Goal: Information Seeking & Learning: Learn about a topic

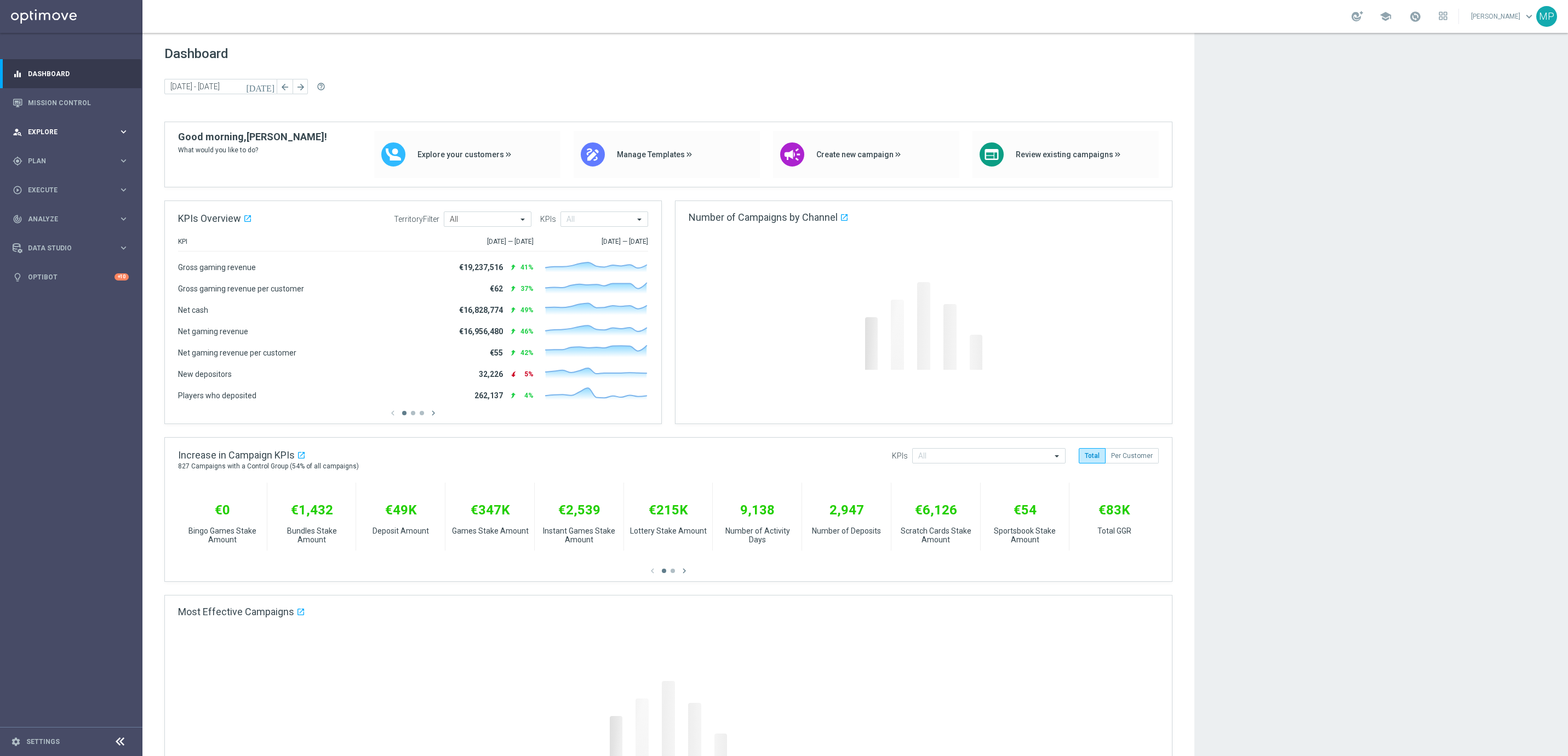
click at [104, 129] on span "Explore" at bounding box center [73, 132] width 90 height 6
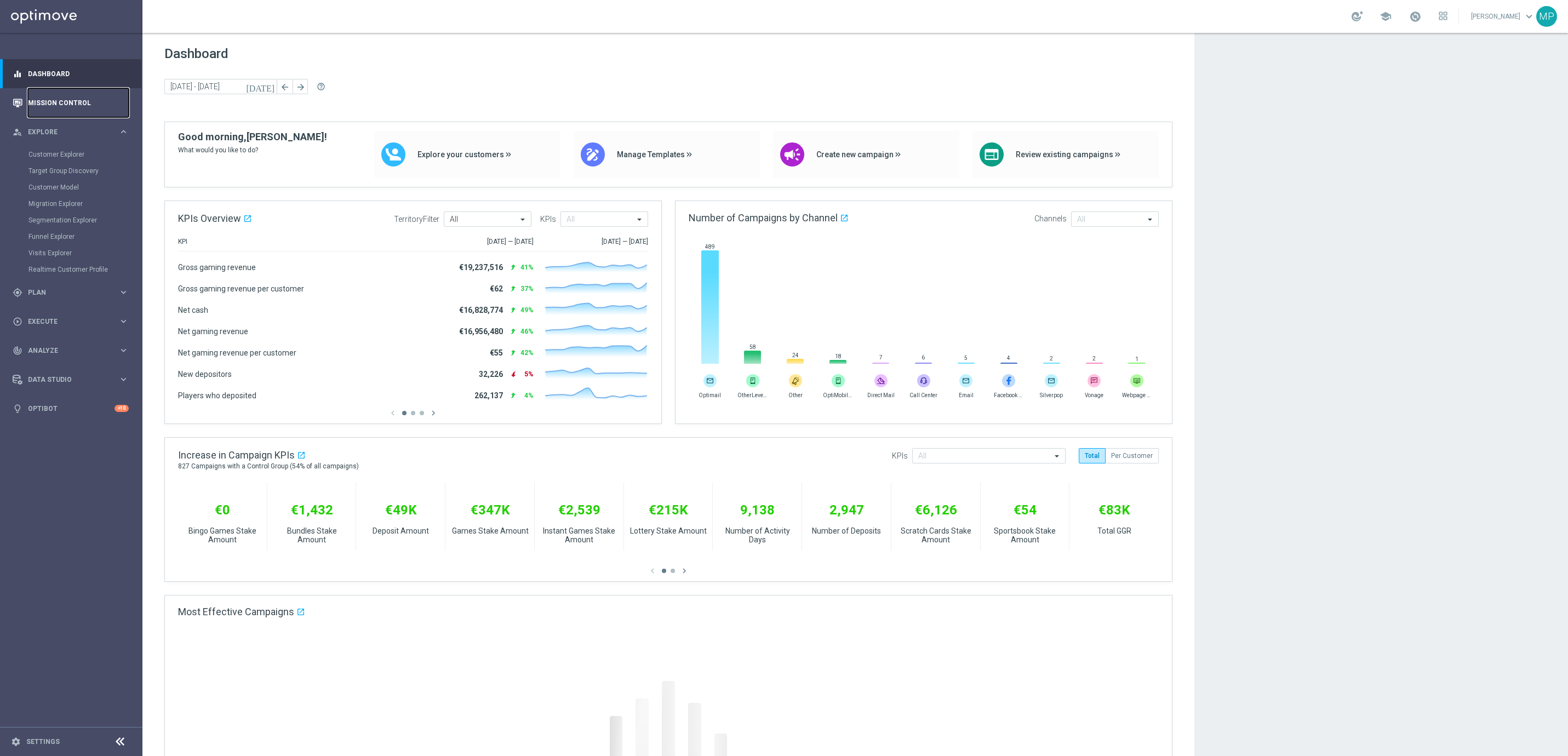
click at [79, 94] on link "Mission Control" at bounding box center [78, 102] width 101 height 29
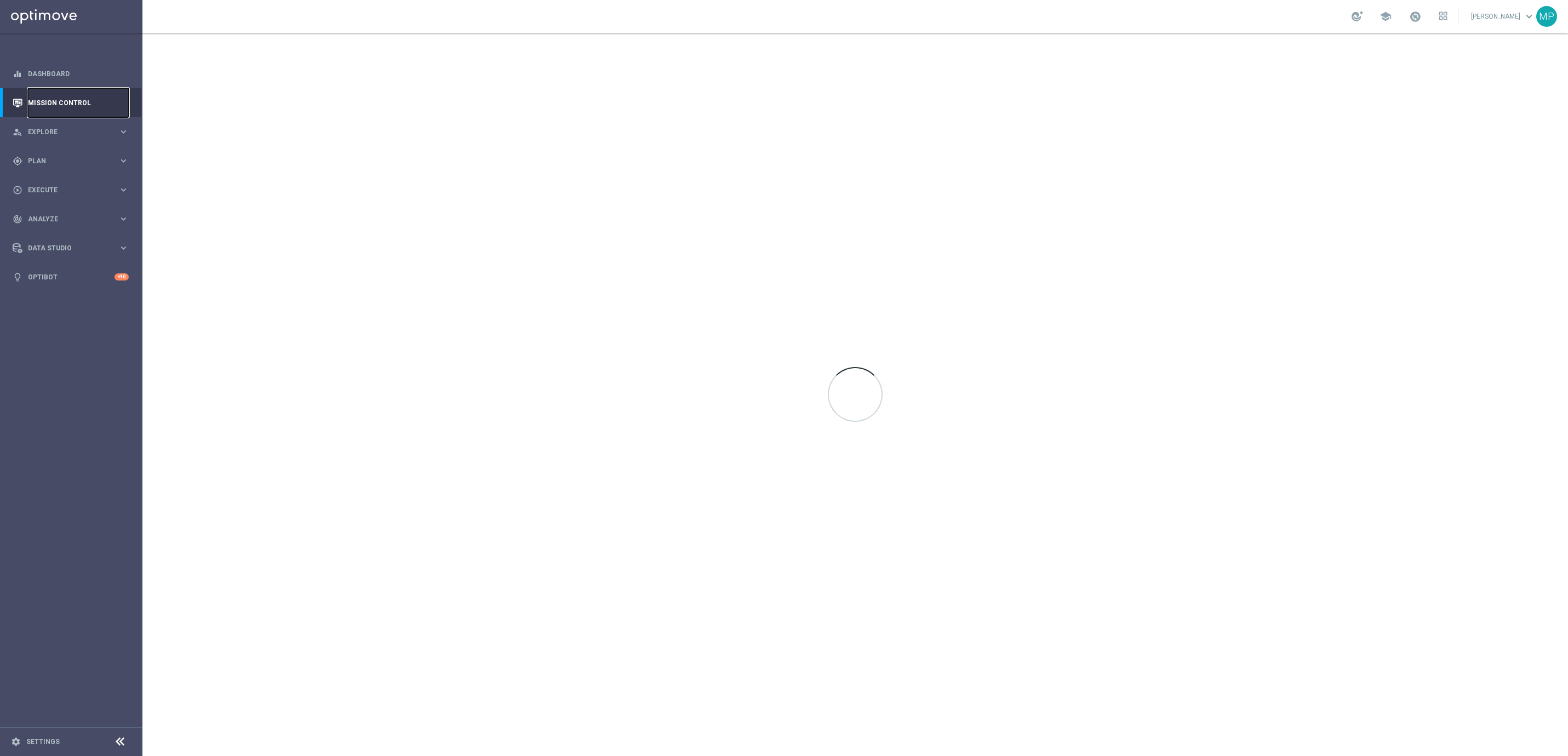
click at [84, 102] on link "Mission Control" at bounding box center [78, 102] width 101 height 29
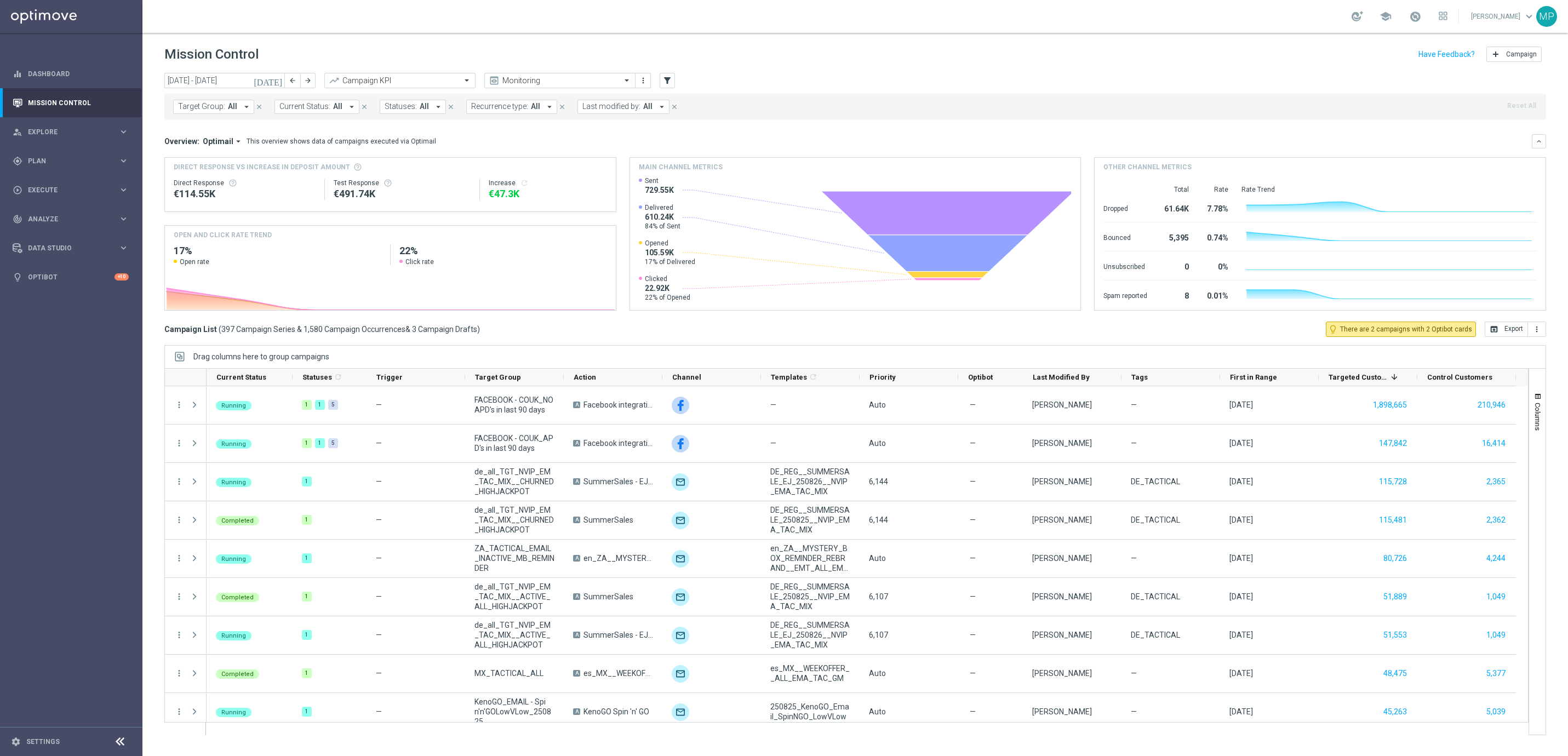
click at [638, 106] on span "Last modified by:" at bounding box center [611, 106] width 58 height 9
click at [647, 180] on div "[PERSON_NAME]" at bounding box center [678, 180] width 170 height 6
type input "les"
click at [853, 60] on div "Mission Control add Campaign" at bounding box center [855, 54] width 1382 height 21
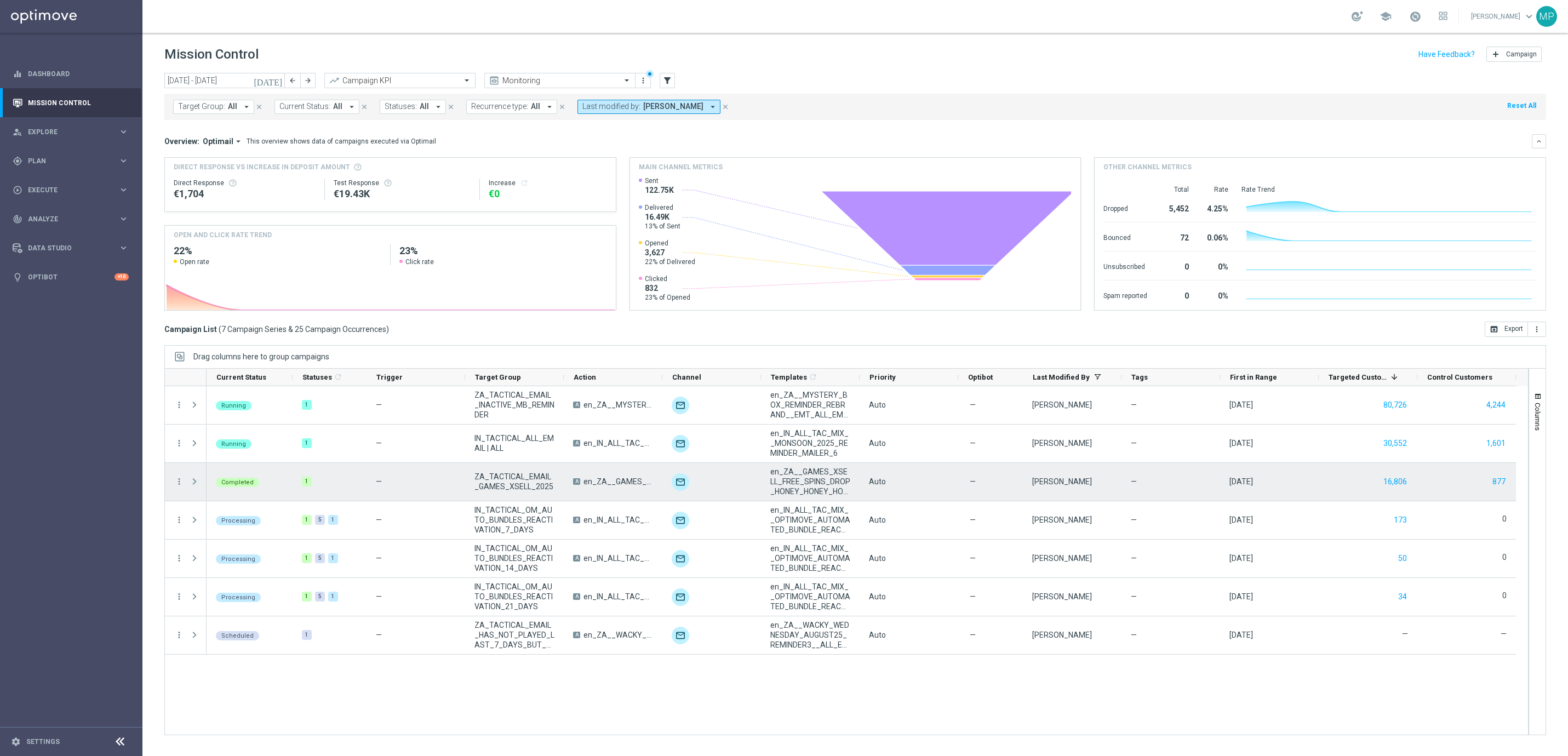
click at [193, 482] on span "Press SPACE to select this row." at bounding box center [194, 481] width 10 height 9
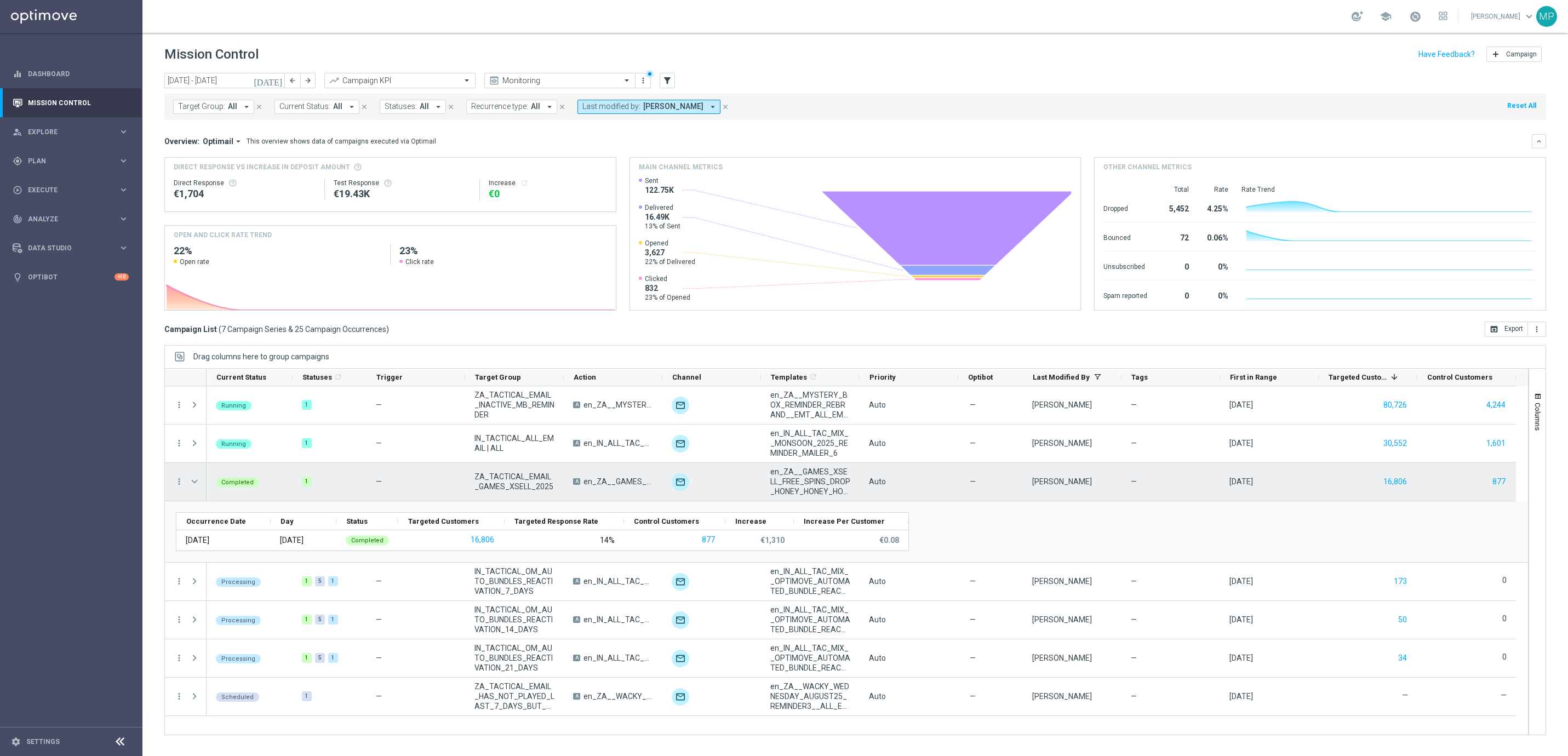
click at [184, 482] on div "Press SPACE to select this row." at bounding box center [195, 481] width 22 height 38
click at [176, 486] on icon "more_vert" at bounding box center [179, 481] width 10 height 10
click at [261, 501] on div "Campaign Metrics" at bounding box center [252, 505] width 102 height 8
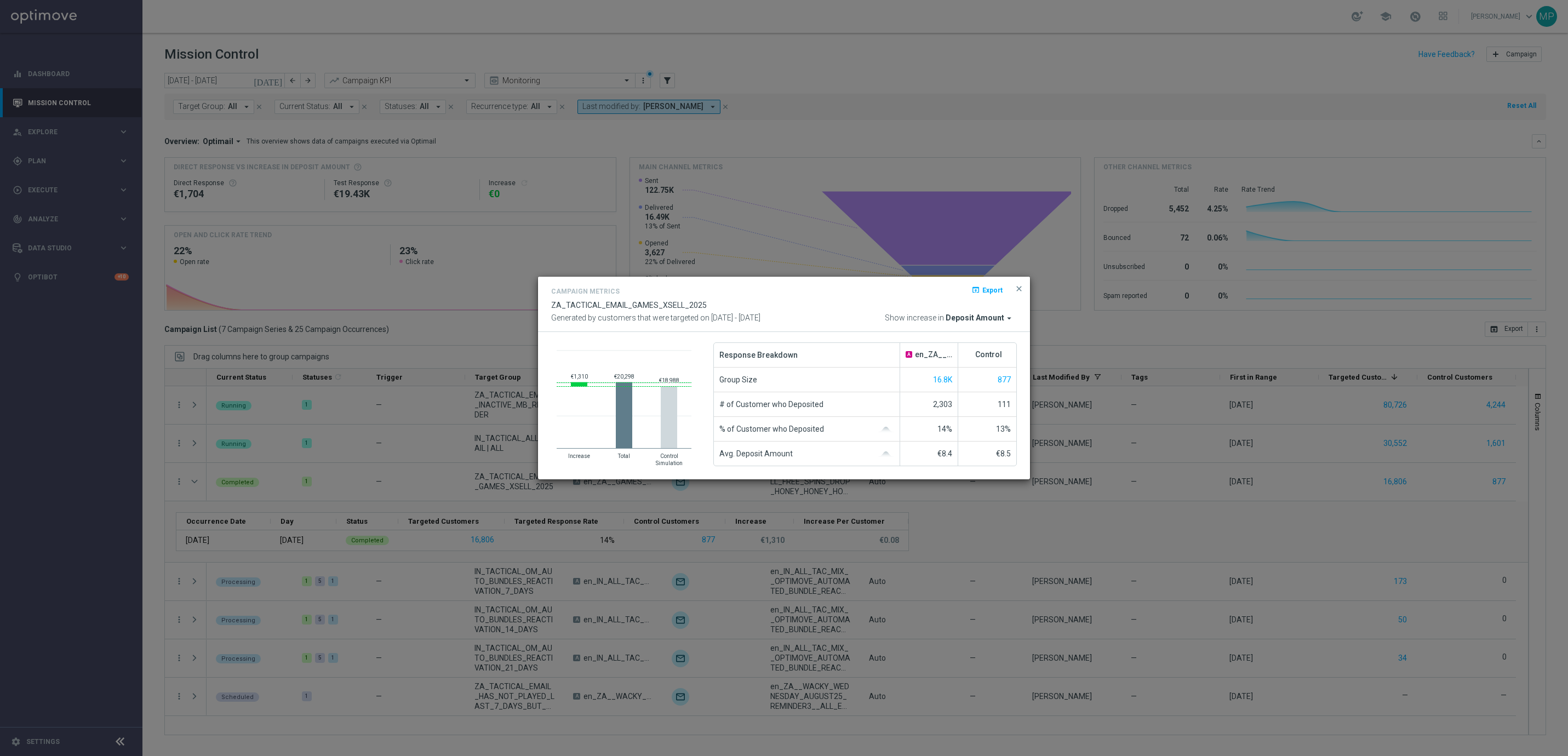
click at [988, 318] on span "Deposit Amount" at bounding box center [975, 318] width 59 height 10
click at [938, 363] on div "Total NGR" at bounding box center [936, 363] width 161 height 15
click at [995, 322] on span "Total NGR" at bounding box center [986, 318] width 37 height 10
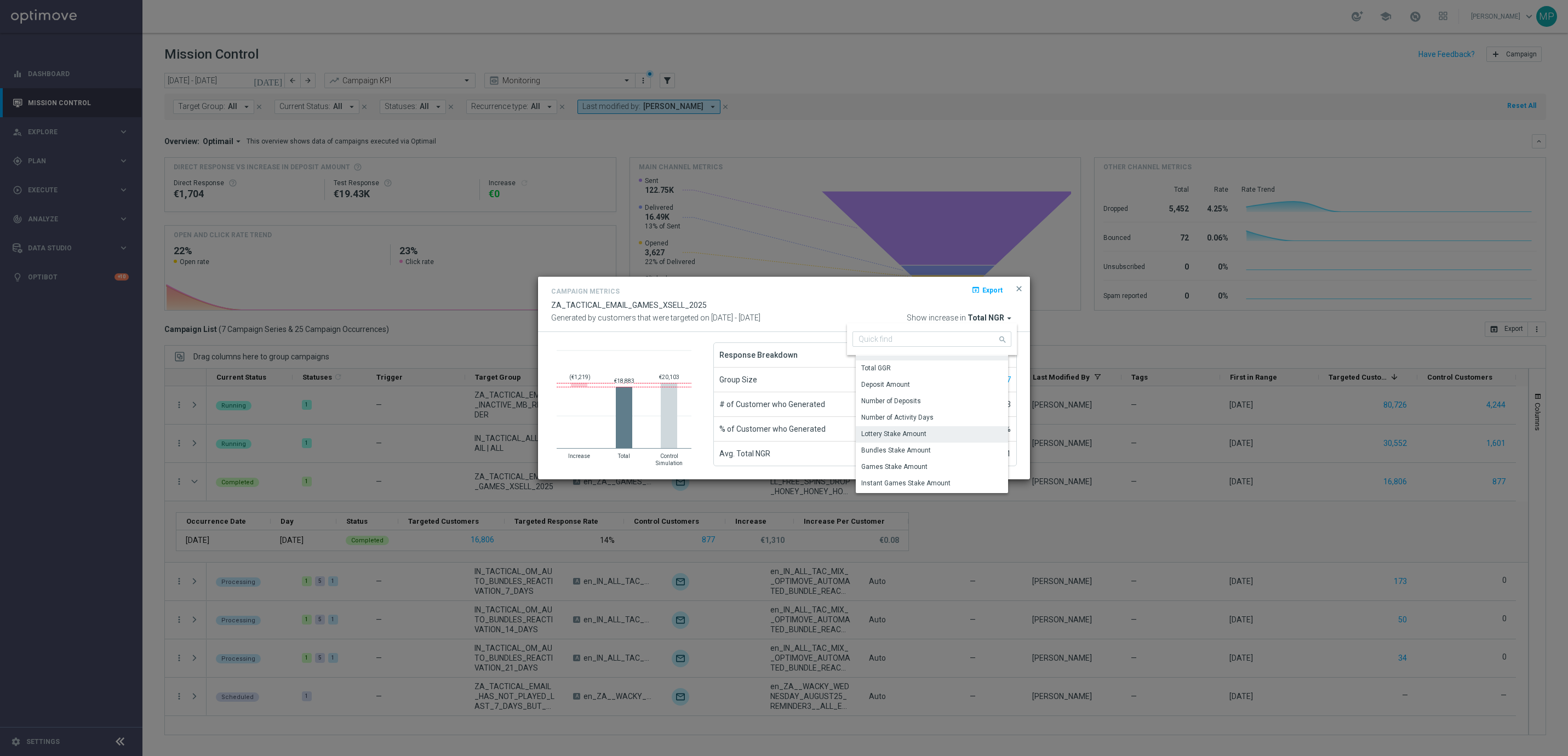
scroll to position [60, 0]
click at [959, 411] on div "Games Stake Amount" at bounding box center [936, 418] width 161 height 15
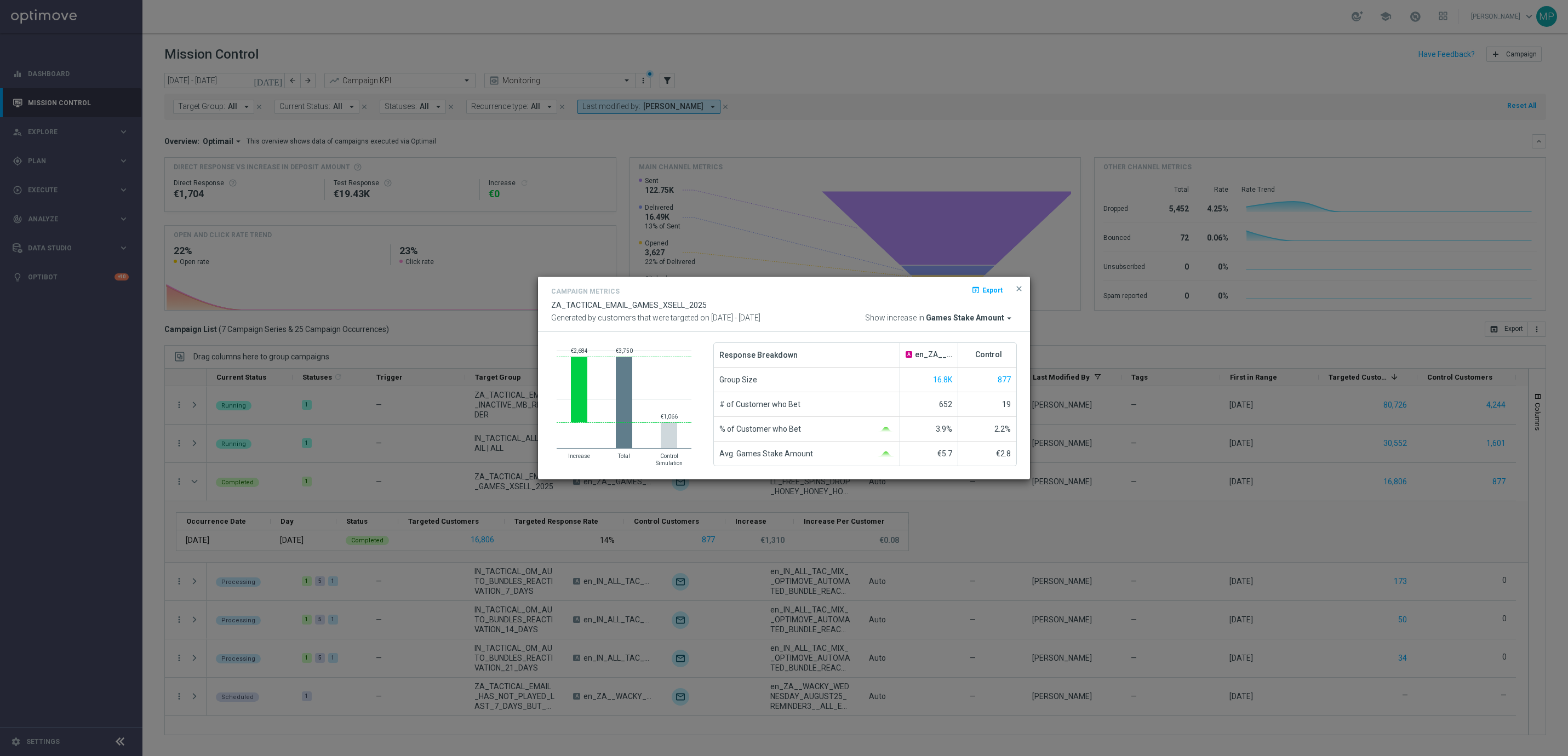
click at [990, 309] on div "Campaign Metrics open_in_browser Export ZA_TACTICAL_EMAIL_GAMES_XSELL_2025 Gene…" at bounding box center [784, 304] width 466 height 38
click at [988, 319] on span "Games Stake Amount" at bounding box center [965, 318] width 79 height 10
click at [831, 308] on div "Campaign Metrics open_in_browser Export ZA_TACTICAL_EMAIL_GAMES_XSELL_2025 Gene…" at bounding box center [784, 304] width 466 height 38
click at [979, 315] on span "Games Stake Amount" at bounding box center [965, 318] width 79 height 10
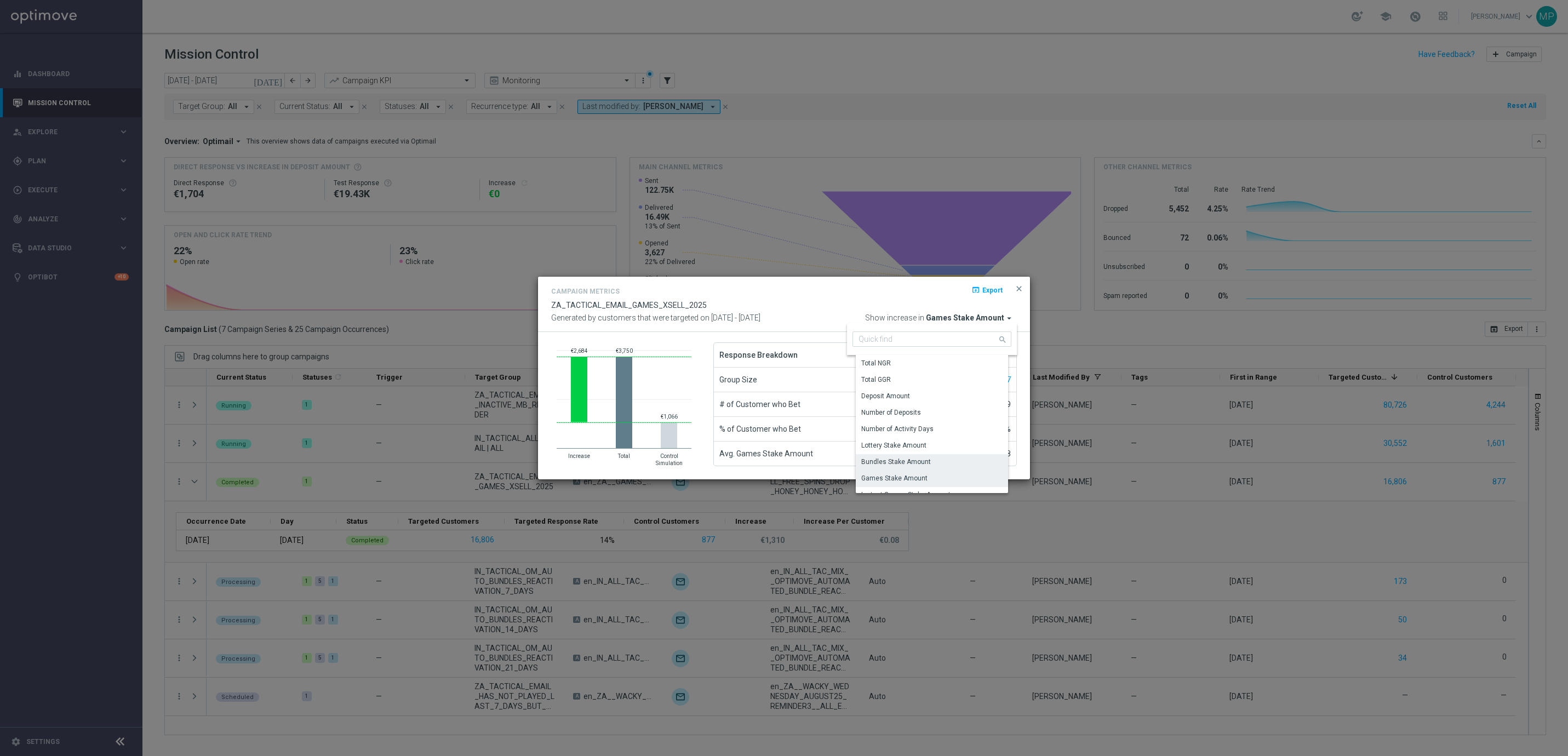
scroll to position [0, 0]
click at [926, 372] on div "Total GGR" at bounding box center [936, 380] width 161 height 15
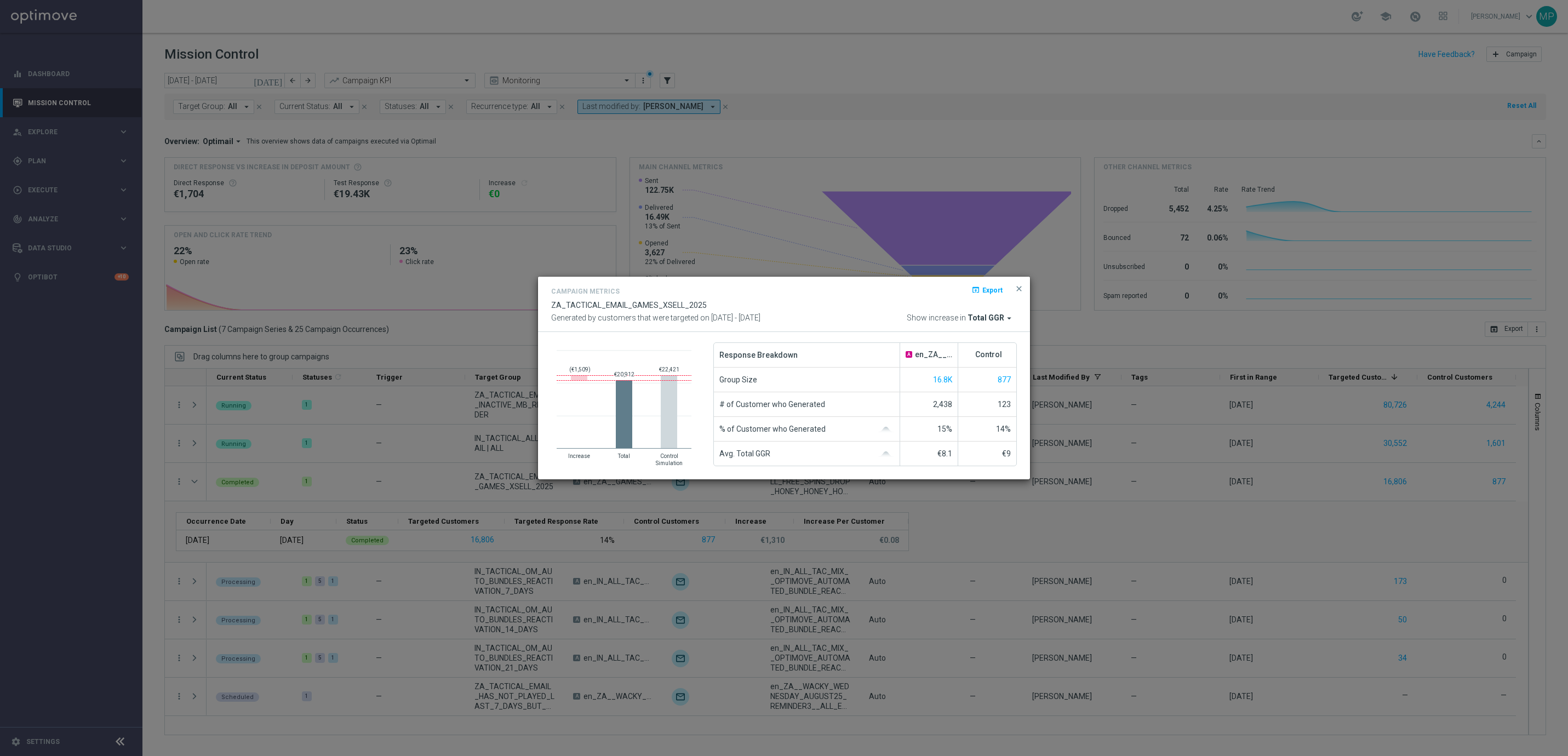
click at [996, 317] on span "Total GGR" at bounding box center [986, 318] width 37 height 10
click at [968, 358] on div "Total NGR" at bounding box center [936, 363] width 161 height 15
click at [997, 313] on span "Total NGR" at bounding box center [986, 318] width 37 height 10
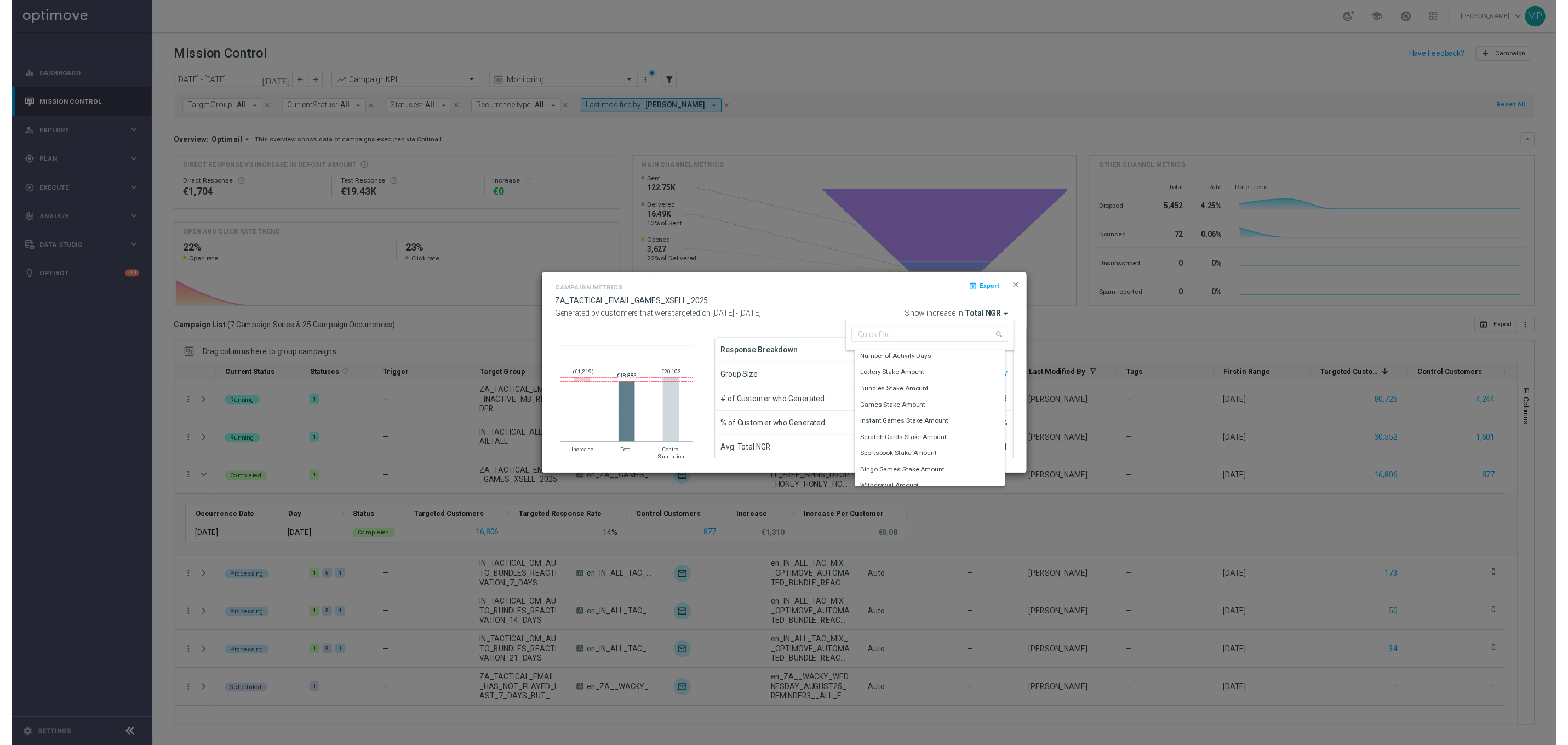
scroll to position [86, 0]
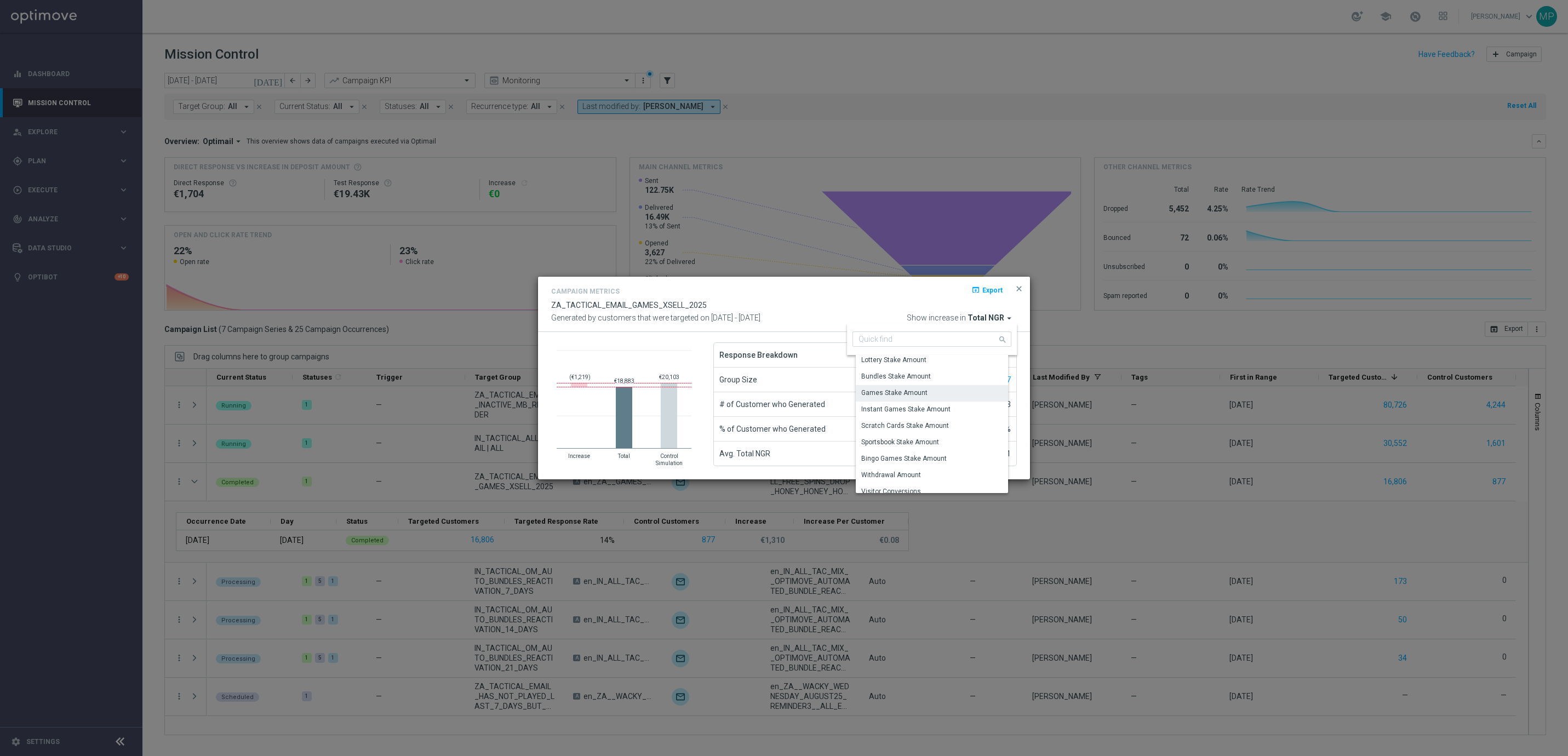
click at [963, 389] on div "Games Stake Amount" at bounding box center [936, 393] width 161 height 15
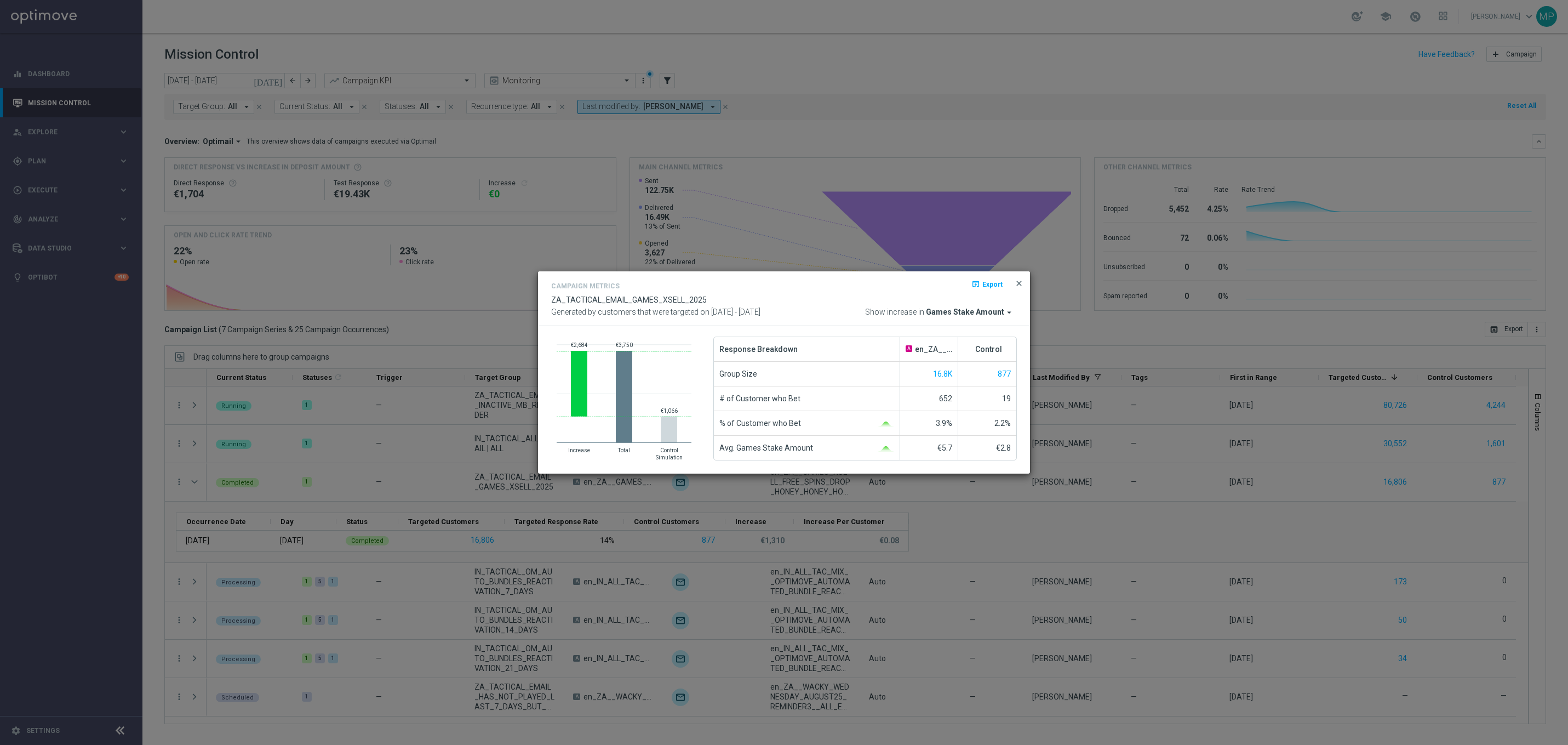
click at [1016, 281] on span "close" at bounding box center [1019, 284] width 9 height 9
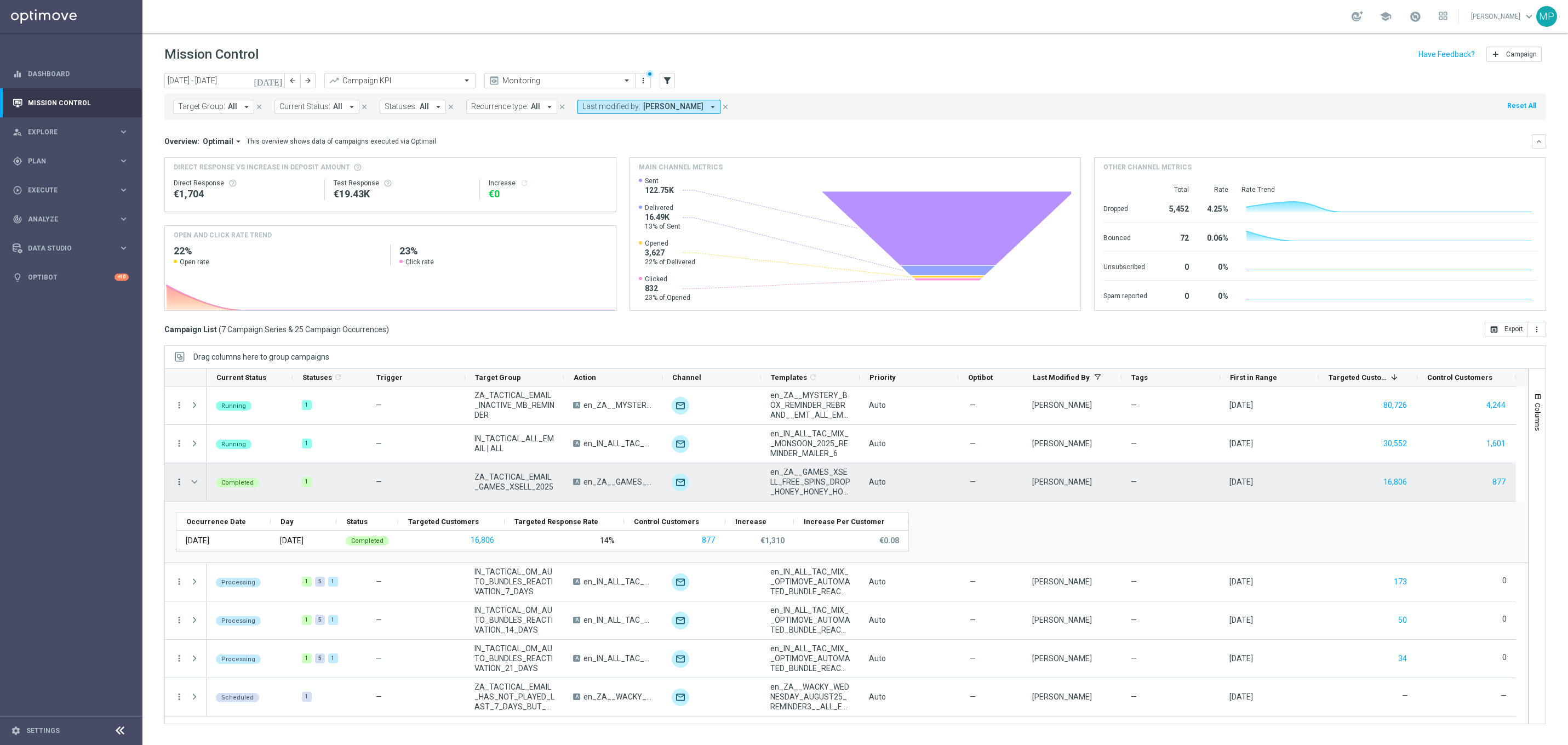
click at [179, 480] on icon "more_vert" at bounding box center [179, 481] width 10 height 10
click at [244, 487] on span "Campaign Details" at bounding box center [229, 490] width 55 height 8
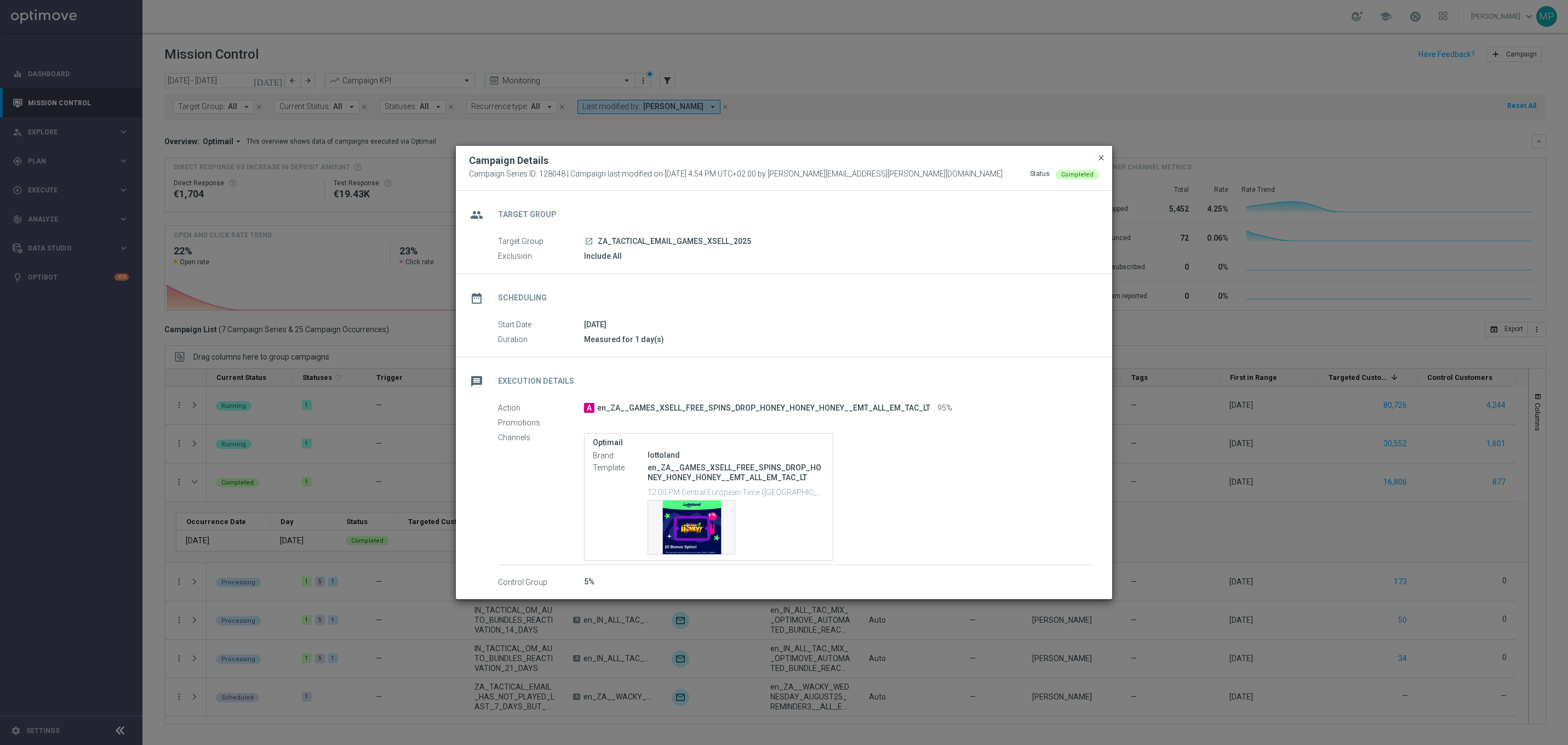
click at [1101, 160] on span "close" at bounding box center [1101, 158] width 9 height 9
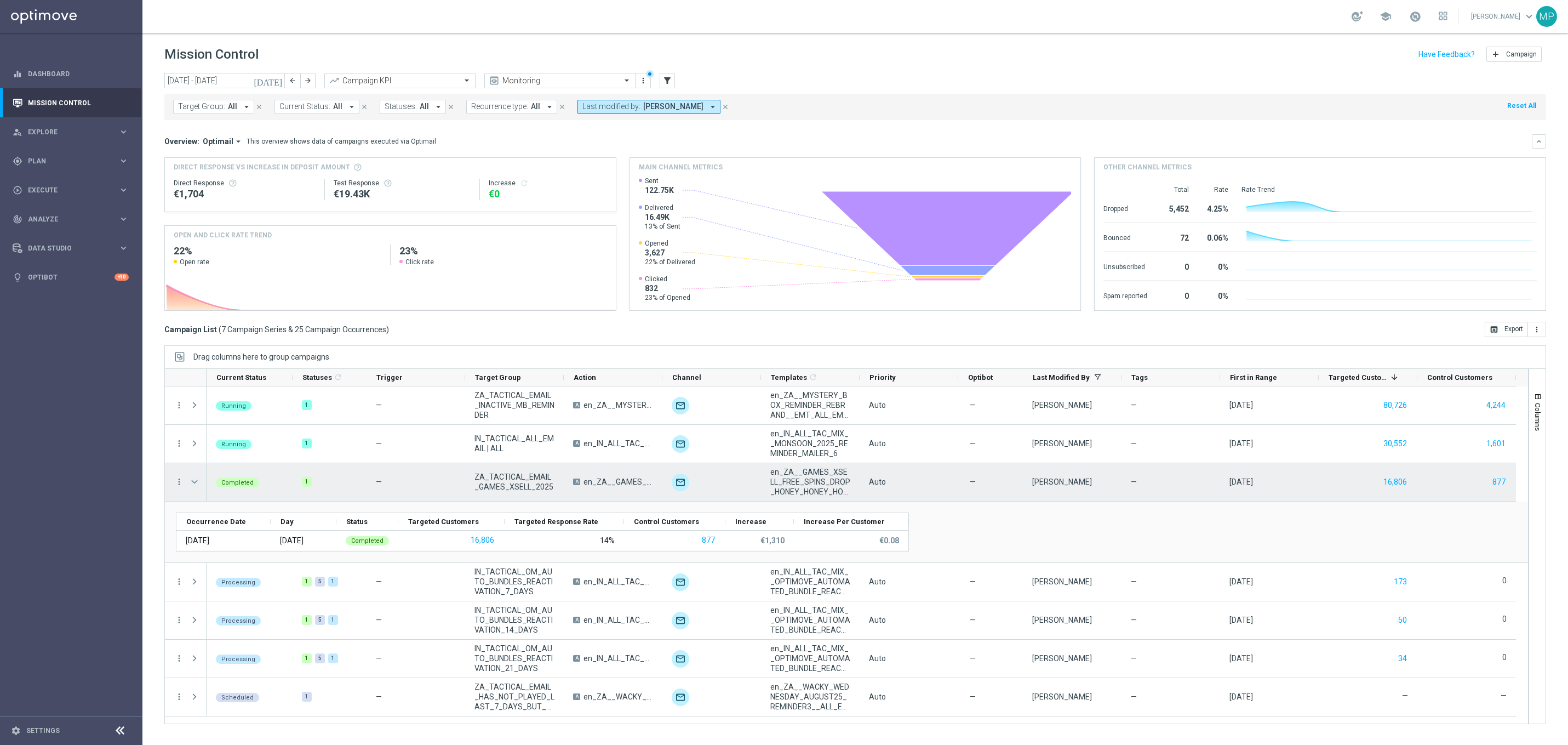
click at [195, 481] on span "Press SPACE to select this row." at bounding box center [194, 482] width 10 height 9
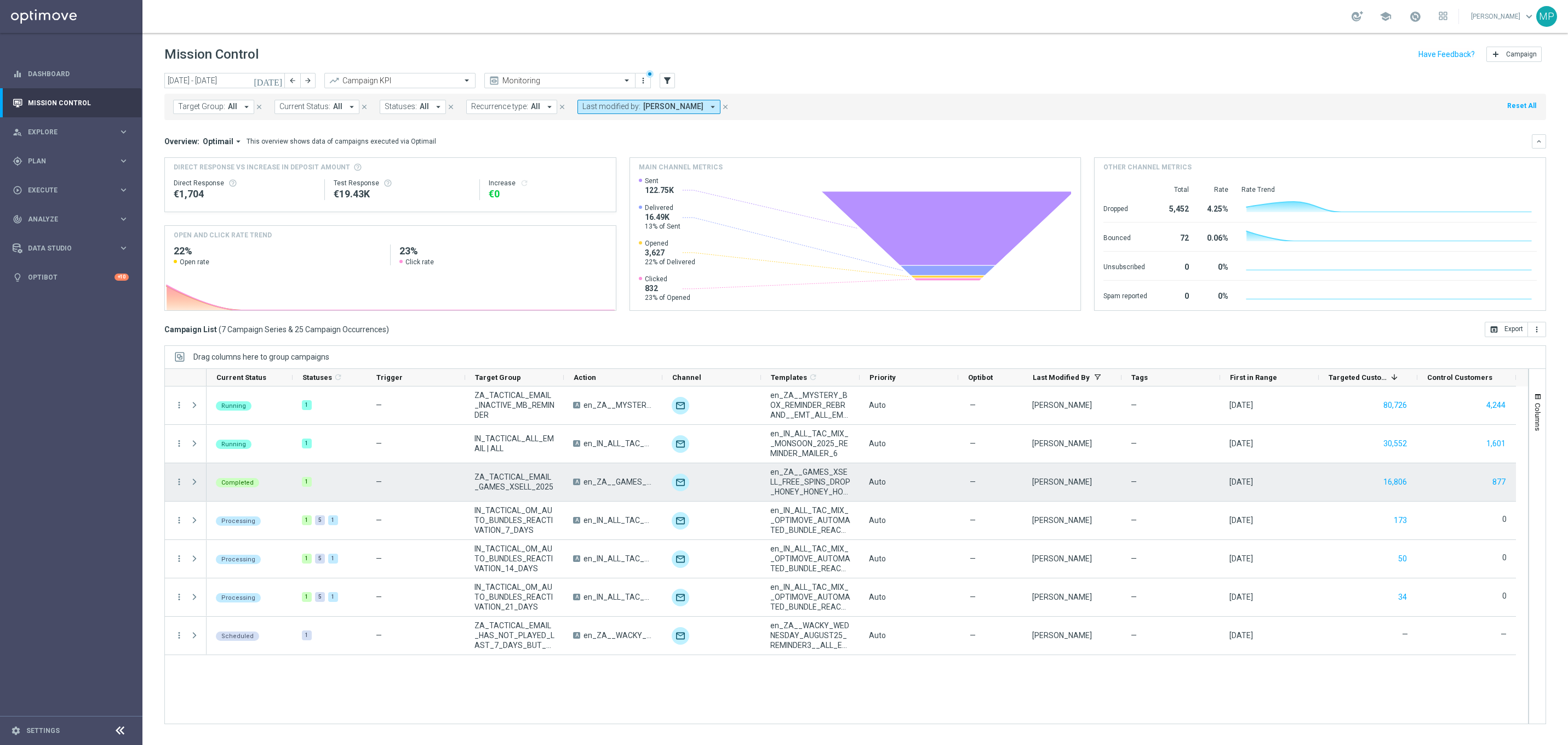
click at [195, 482] on span "Press SPACE to select this row." at bounding box center [194, 482] width 10 height 9
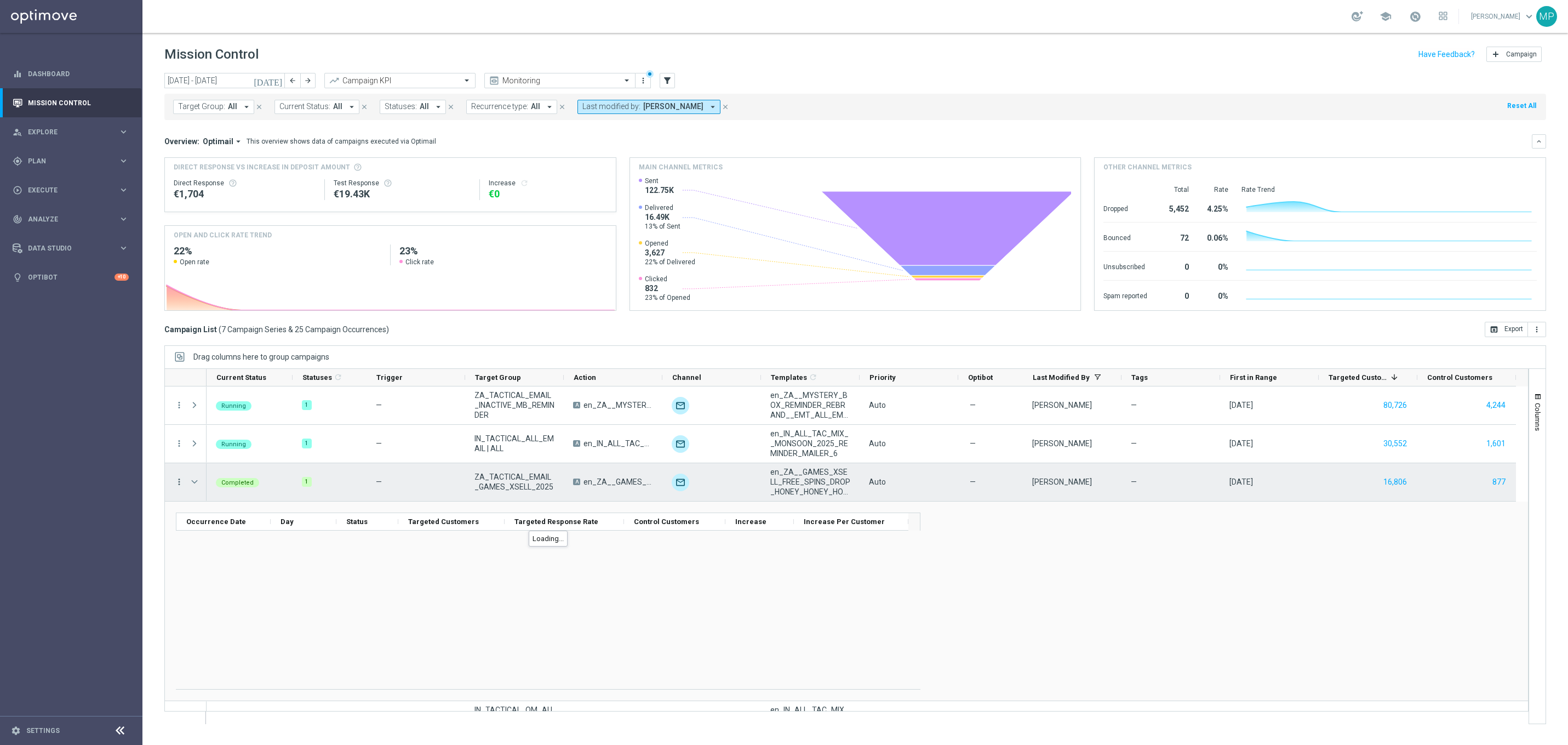
click at [179, 484] on icon "more_vert" at bounding box center [179, 481] width 10 height 10
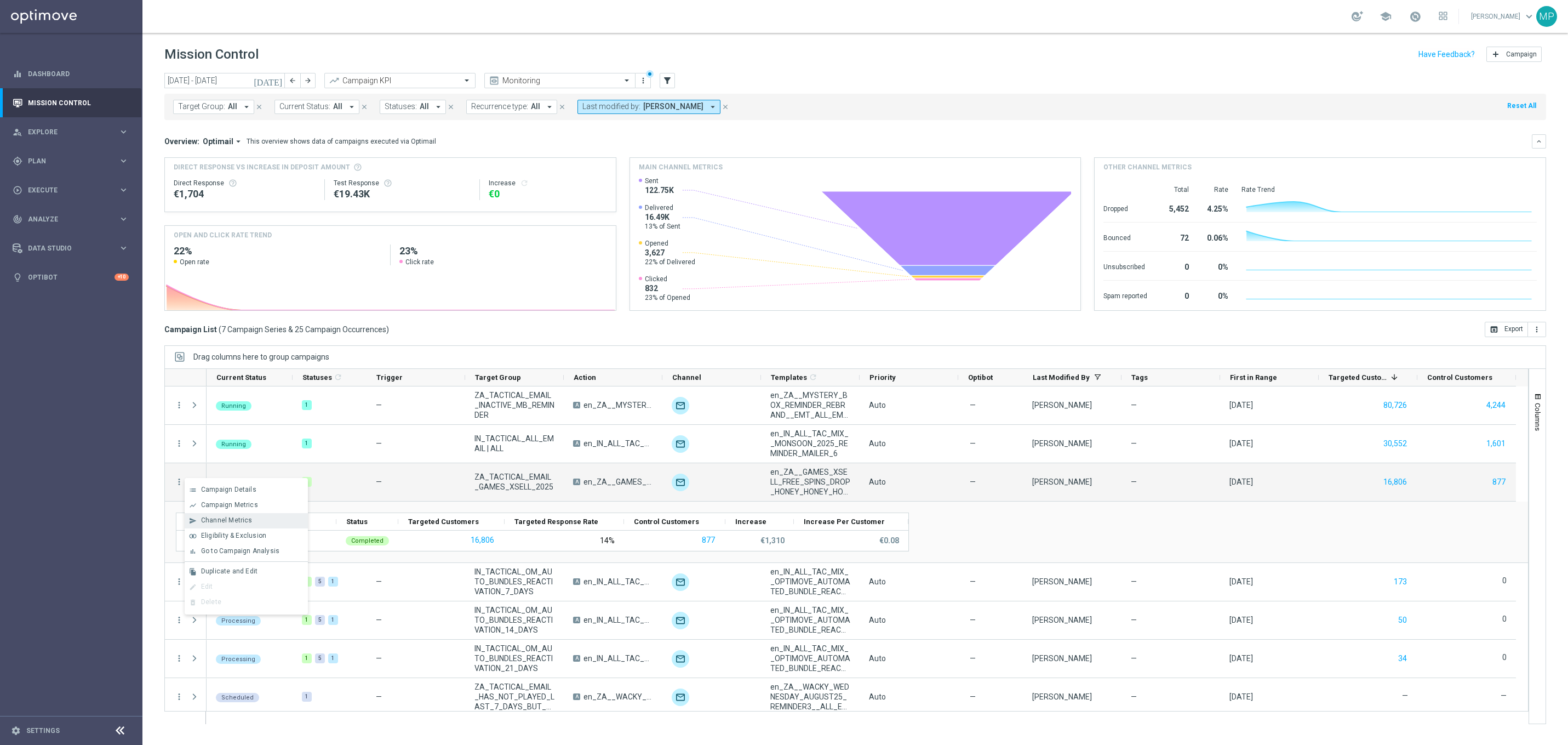
click at [256, 524] on div "send Channel Metrics" at bounding box center [246, 521] width 123 height 15
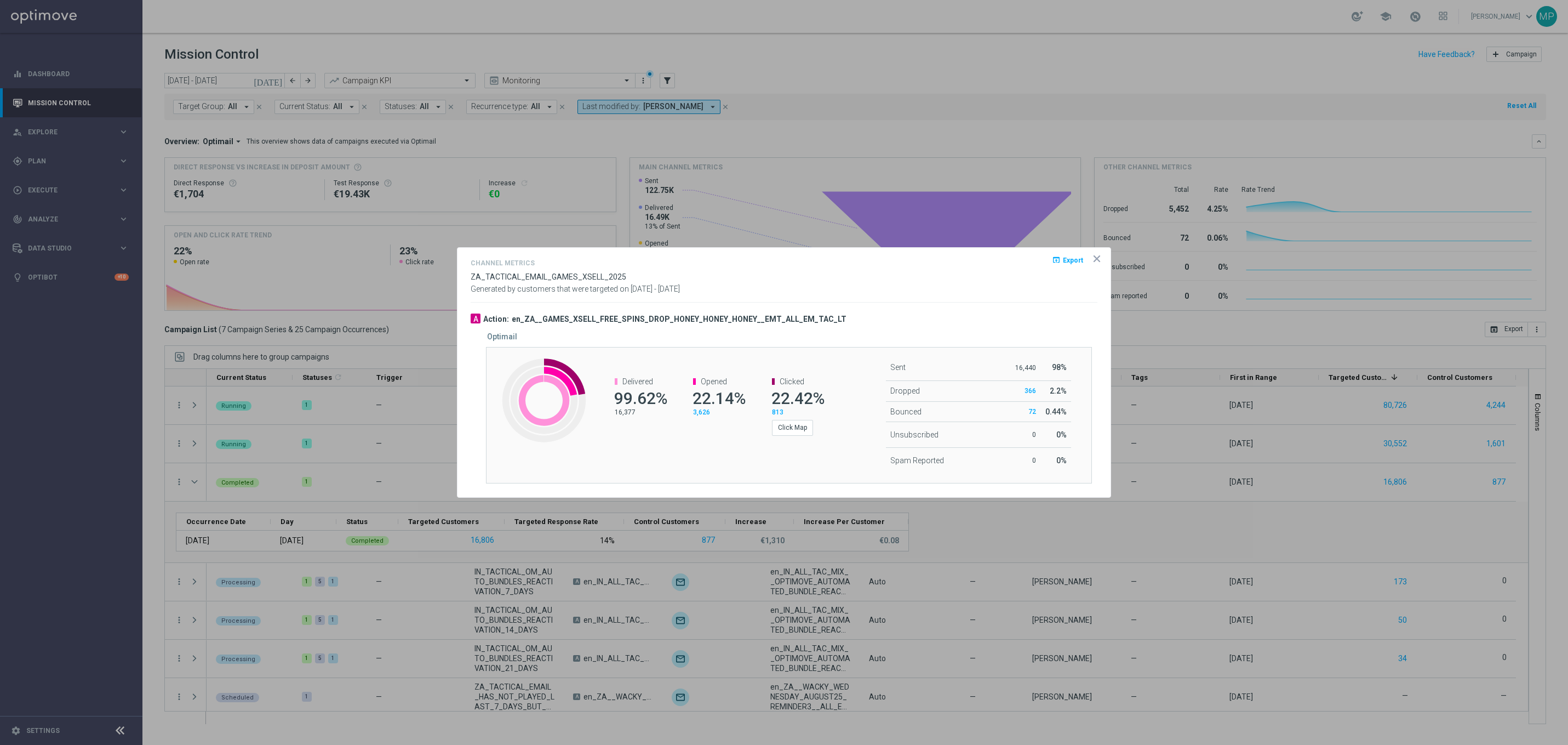
click at [1096, 259] on icon "icon" at bounding box center [1097, 259] width 5 height 5
